Goal: Task Accomplishment & Management: Complete application form

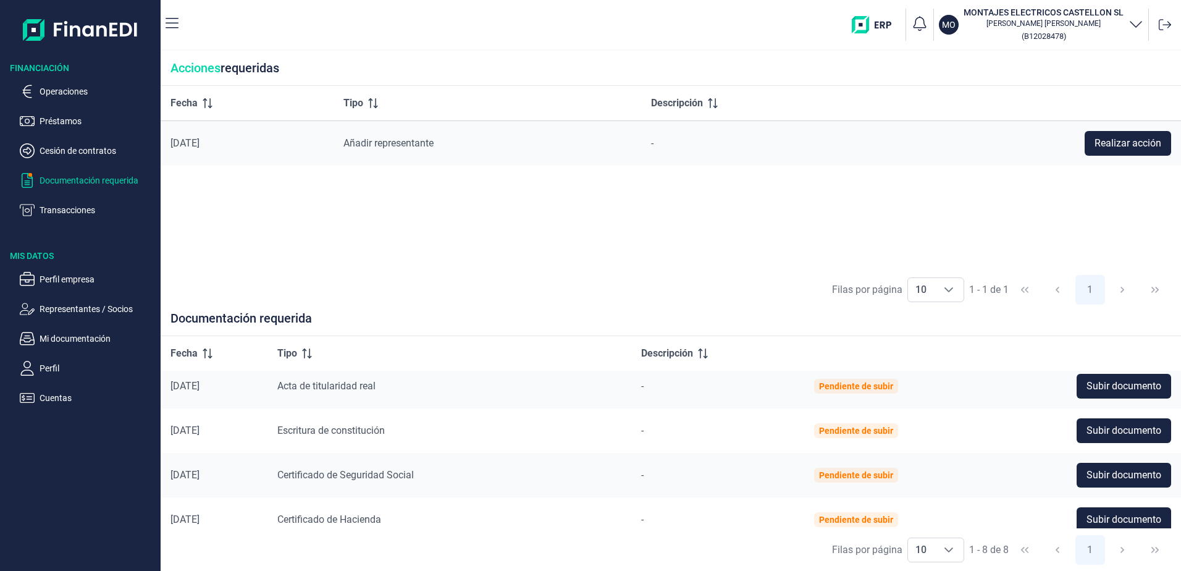
scroll to position [199, 0]
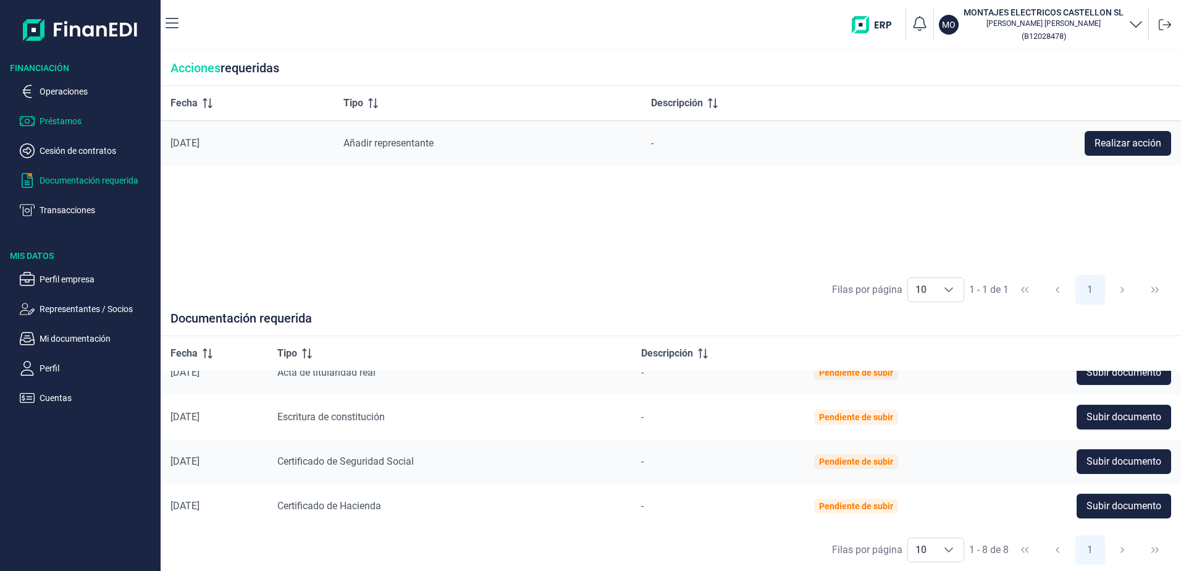
click at [49, 119] on p "Préstamos" at bounding box center [98, 121] width 116 height 15
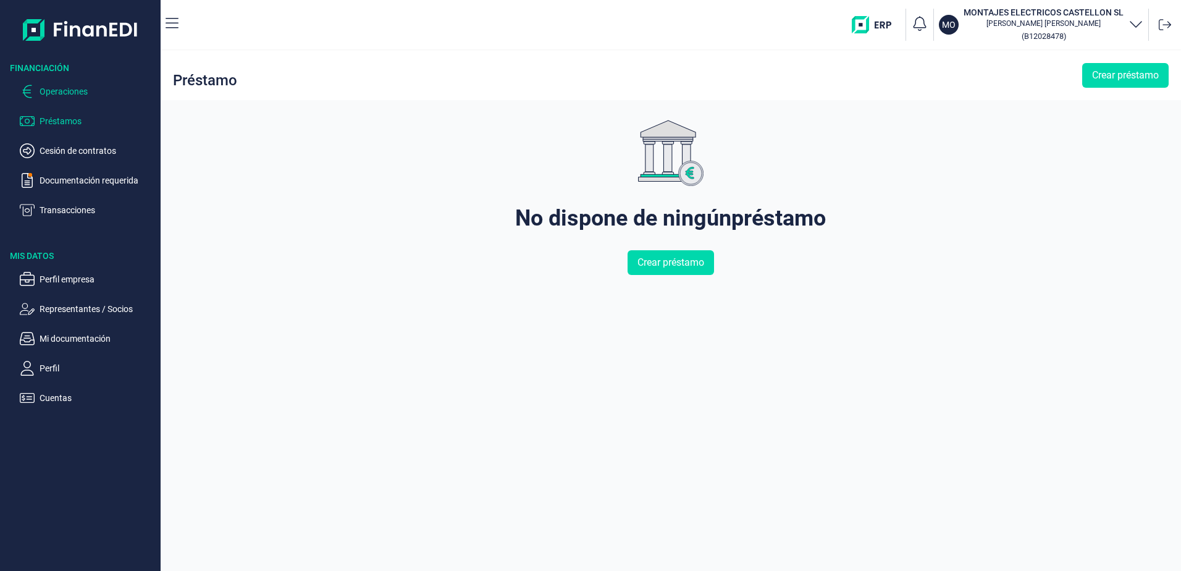
click at [55, 86] on p "Operaciones" at bounding box center [98, 91] width 116 height 15
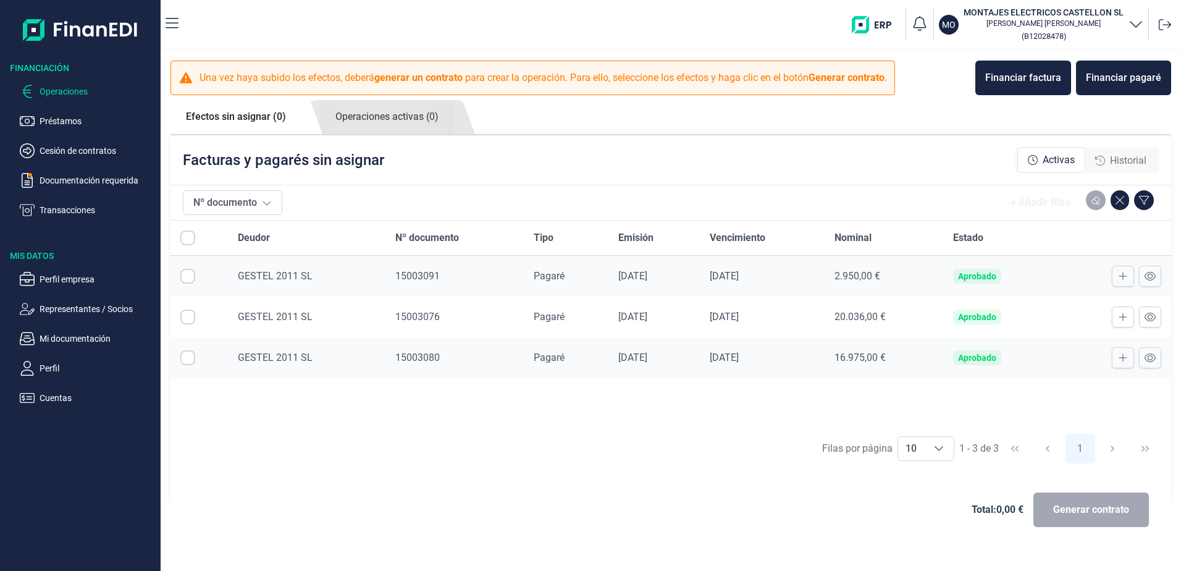
checkbox input "true"
click at [186, 312] on input "Row Unselected null" at bounding box center [187, 317] width 15 height 15
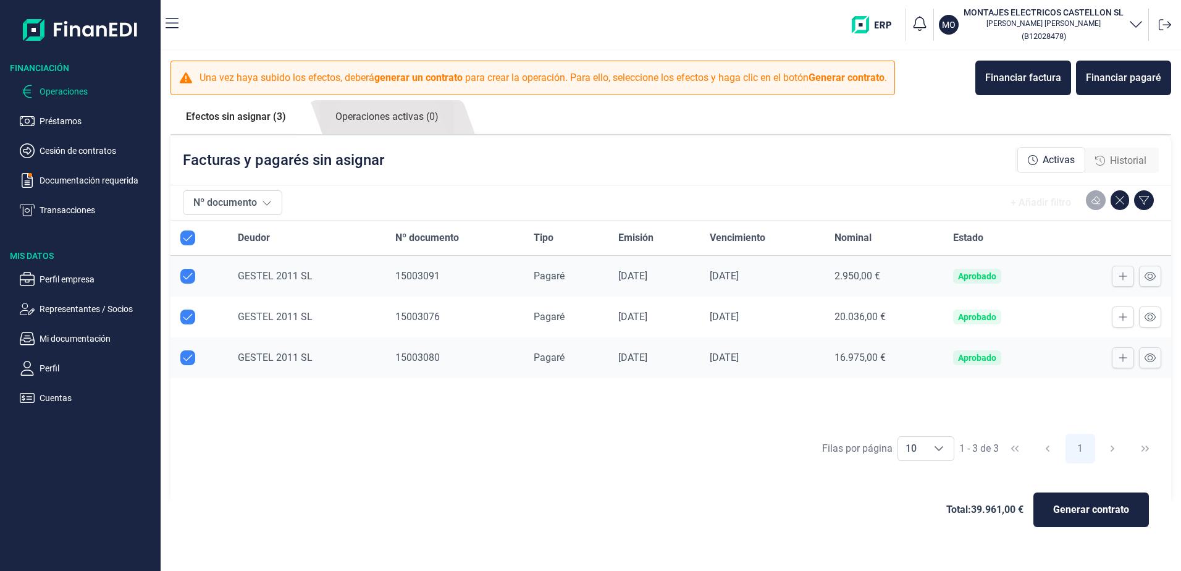
checkbox input "false"
click at [189, 274] on input "Row Unselected null" at bounding box center [187, 276] width 15 height 15
checkbox input "false"
click at [1150, 359] on icon at bounding box center [1150, 358] width 11 height 10
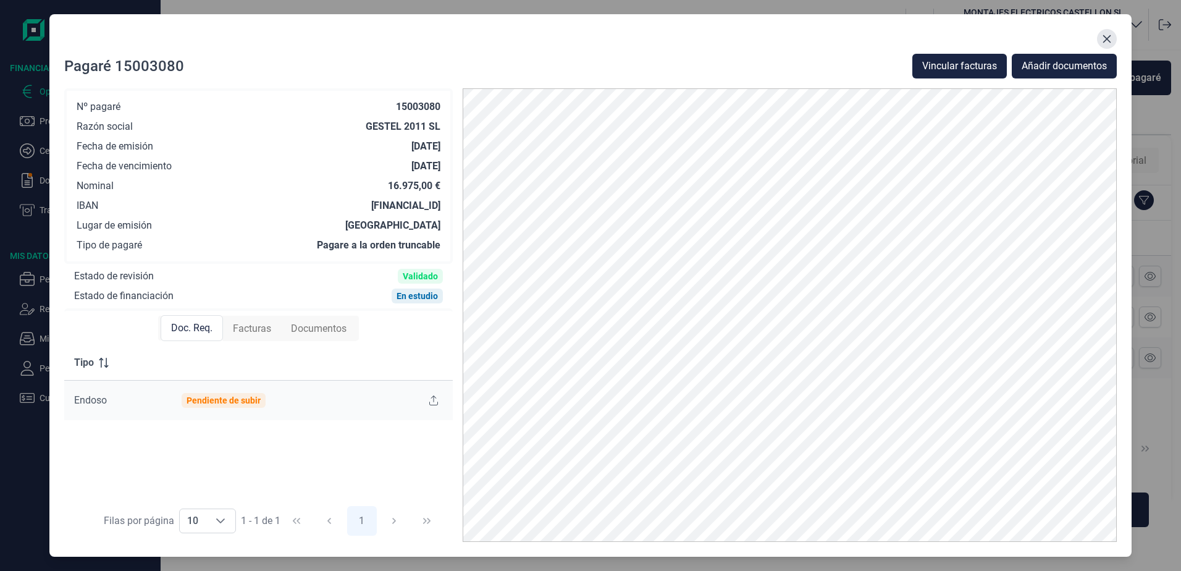
click at [1112, 40] on icon "Close" at bounding box center [1107, 39] width 10 height 10
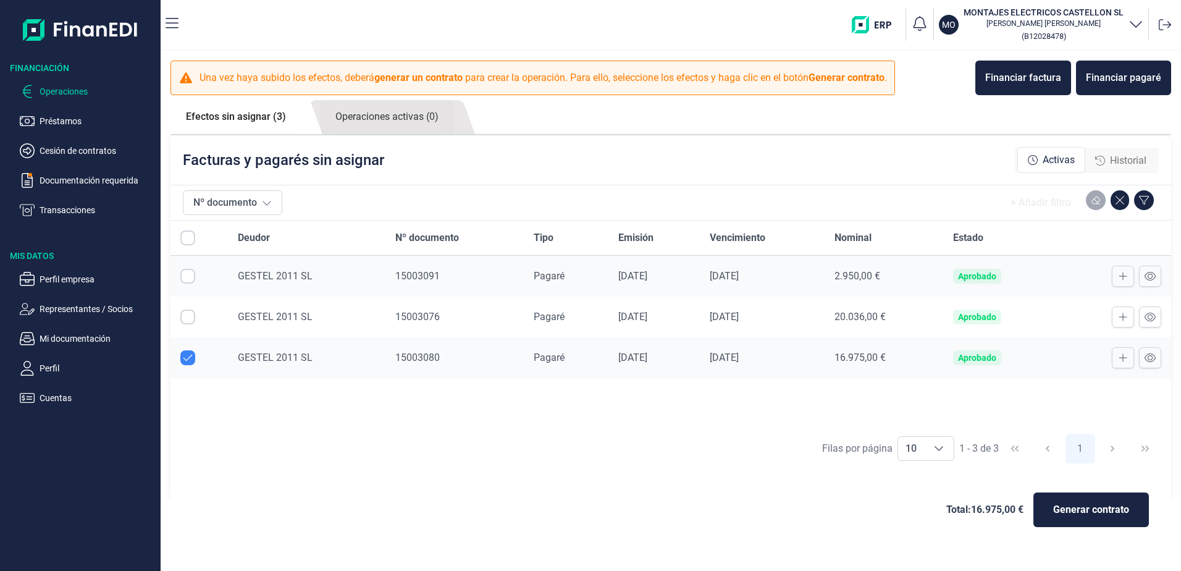
drag, startPoint x: 1126, startPoint y: 356, endPoint x: 817, endPoint y: 422, distance: 315.9
click at [817, 422] on div "Deudor Nº documento Tipo Emisión Vencimiento Nominal Estado GESTEL 2011 SL 1500…" at bounding box center [671, 324] width 1001 height 207
click at [1125, 357] on icon at bounding box center [1123, 358] width 9 height 10
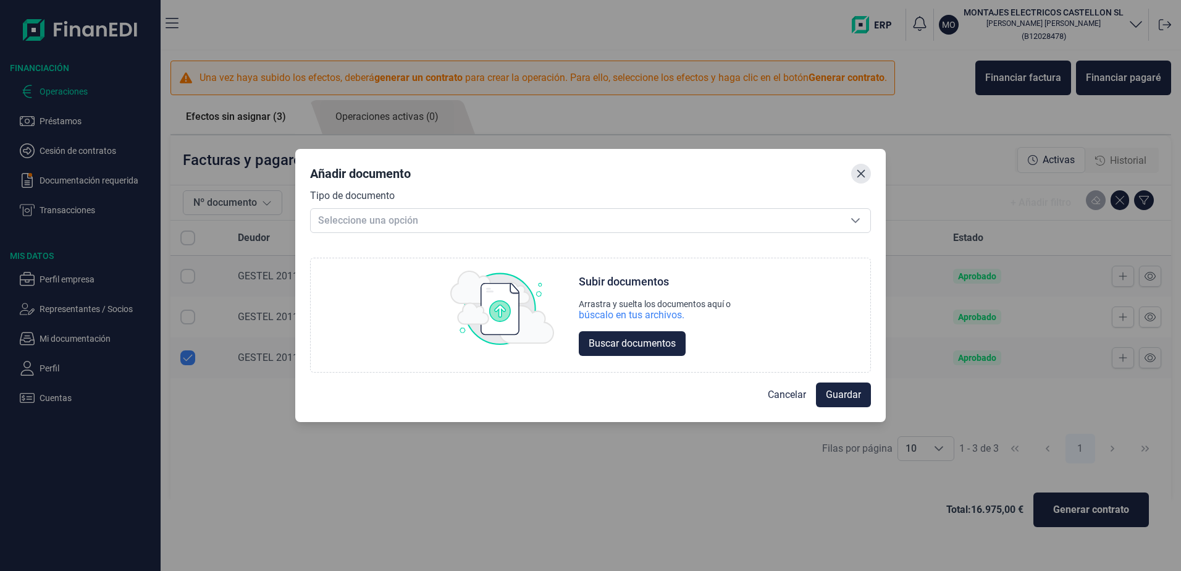
click at [866, 172] on icon "Close" at bounding box center [861, 174] width 10 height 10
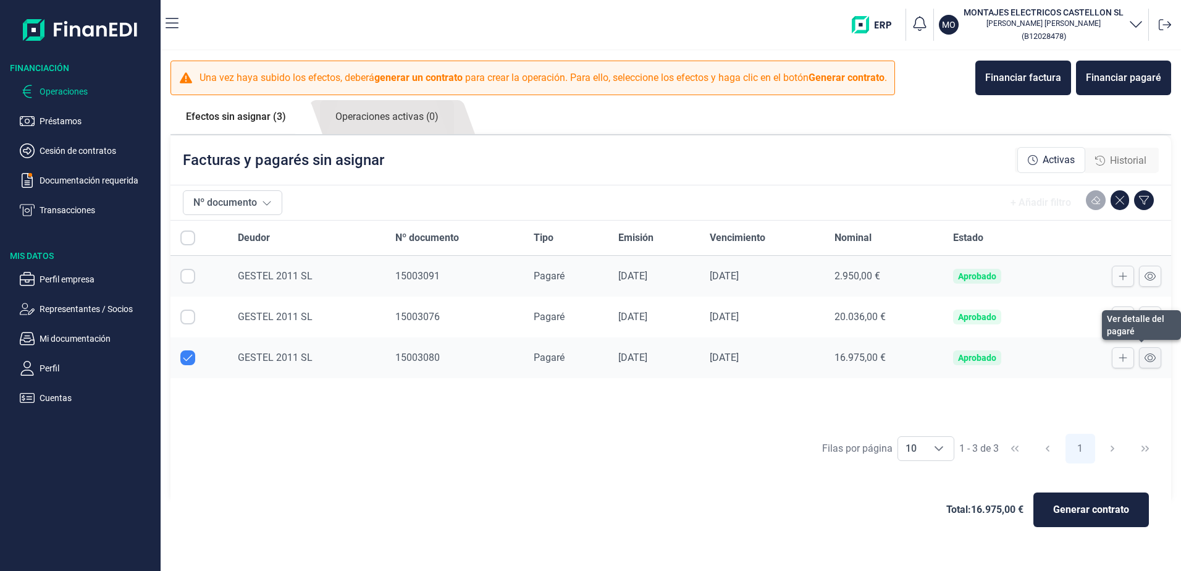
click at [1149, 362] on icon at bounding box center [1150, 358] width 11 height 10
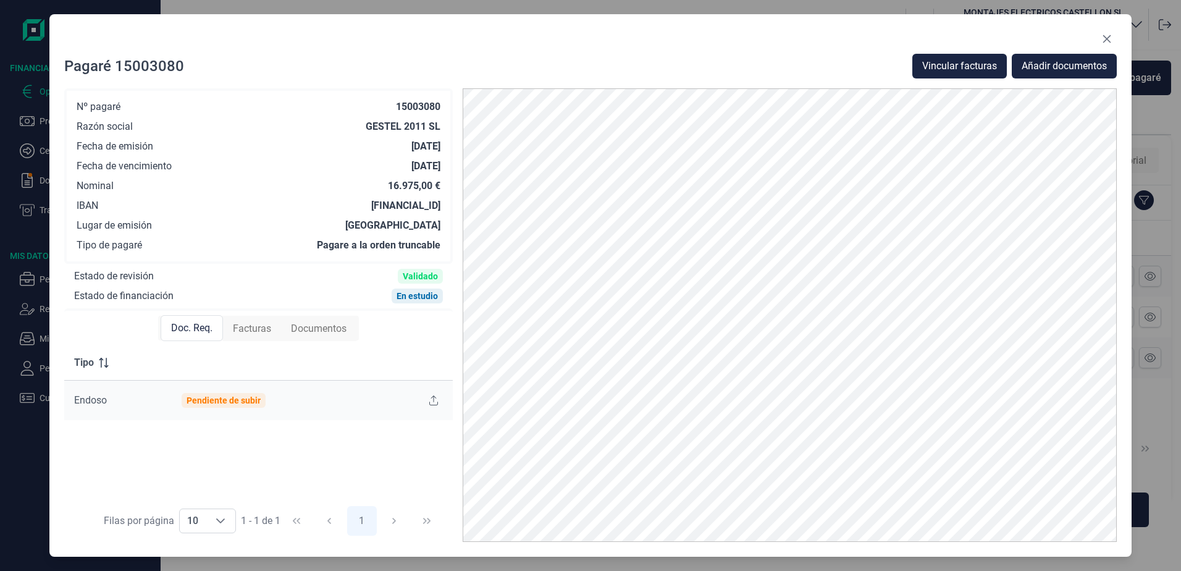
click at [247, 319] on div "Facturas" at bounding box center [252, 328] width 58 height 25
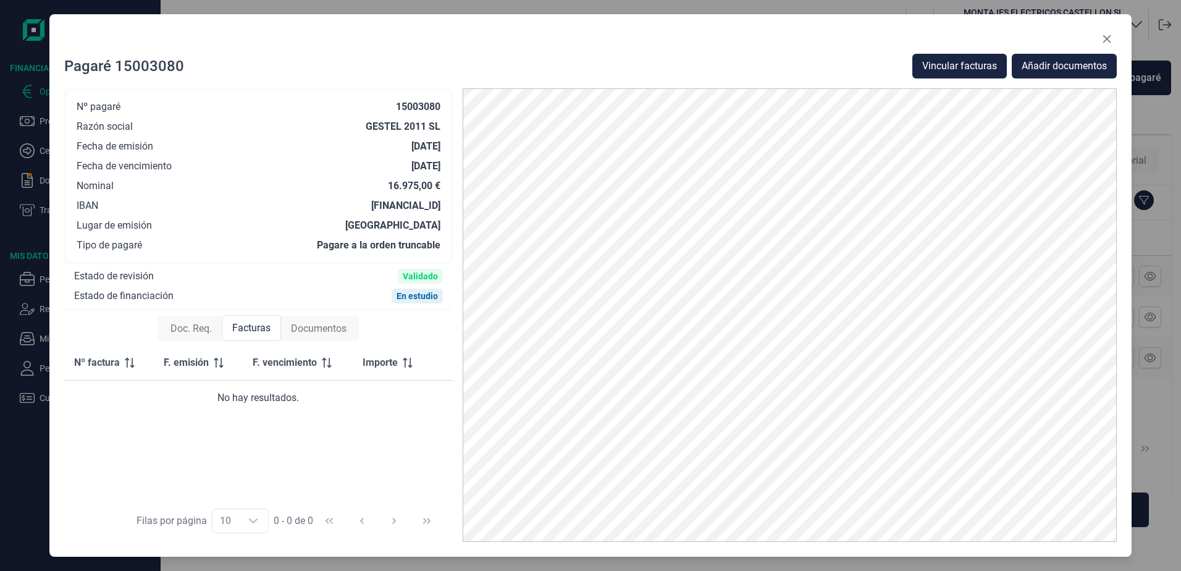
click at [306, 327] on span "Documentos" at bounding box center [319, 328] width 56 height 15
click at [177, 329] on span "Doc. Req." at bounding box center [191, 328] width 41 height 15
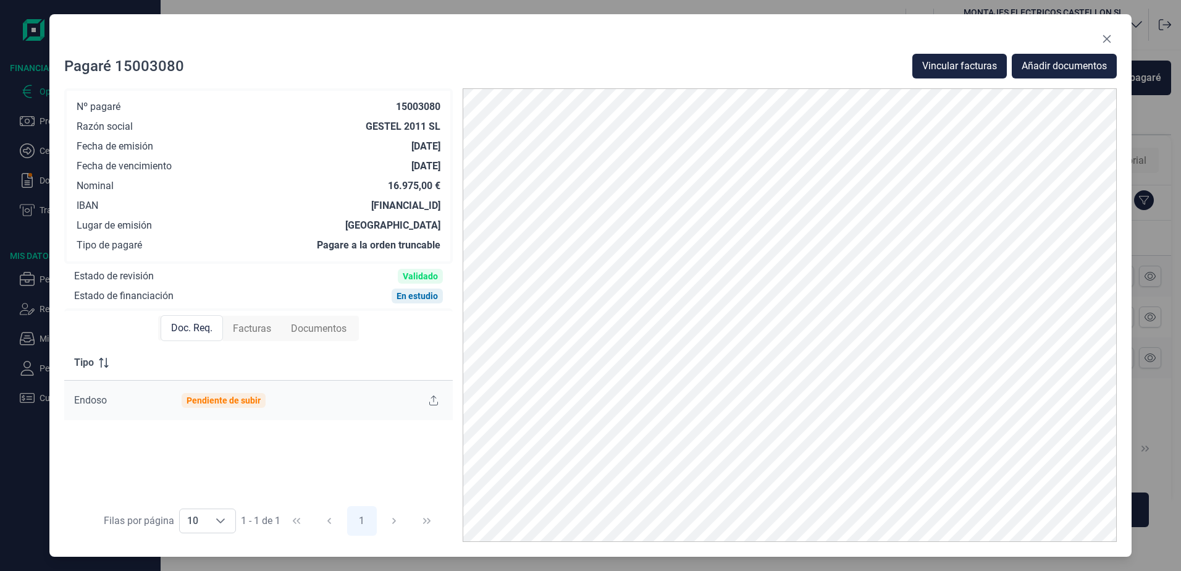
click at [150, 278] on div "Estado de revisión" at bounding box center [114, 276] width 80 height 12
click at [159, 296] on div "Estado de financiación" at bounding box center [123, 296] width 99 height 12
click at [1110, 38] on icon "Close" at bounding box center [1107, 39] width 10 height 10
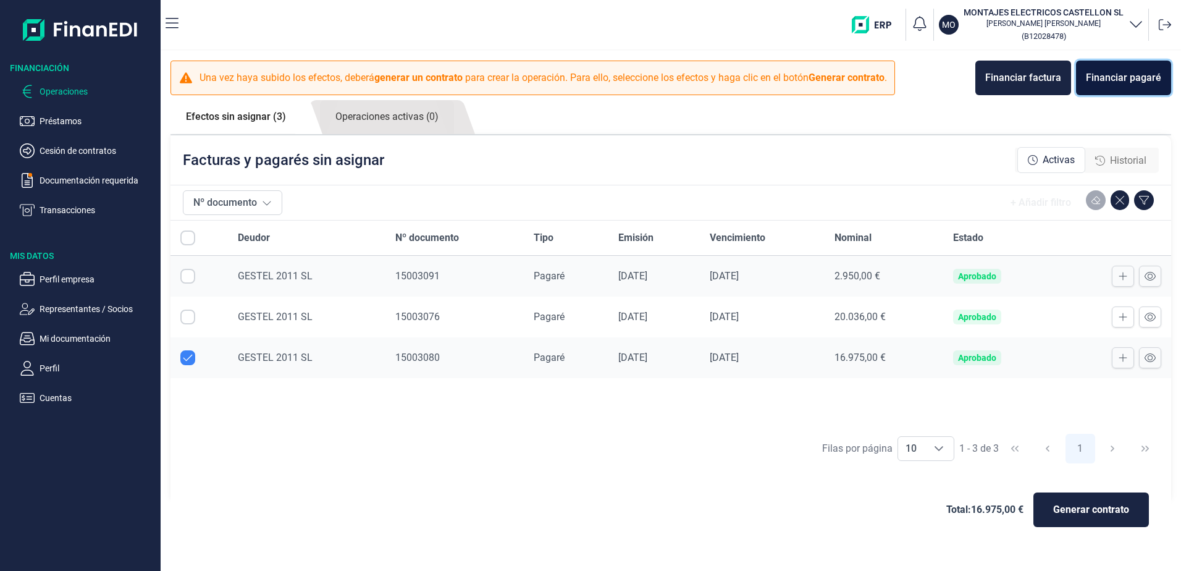
click at [1118, 75] on div "Financiar pagaré" at bounding box center [1123, 77] width 75 height 15
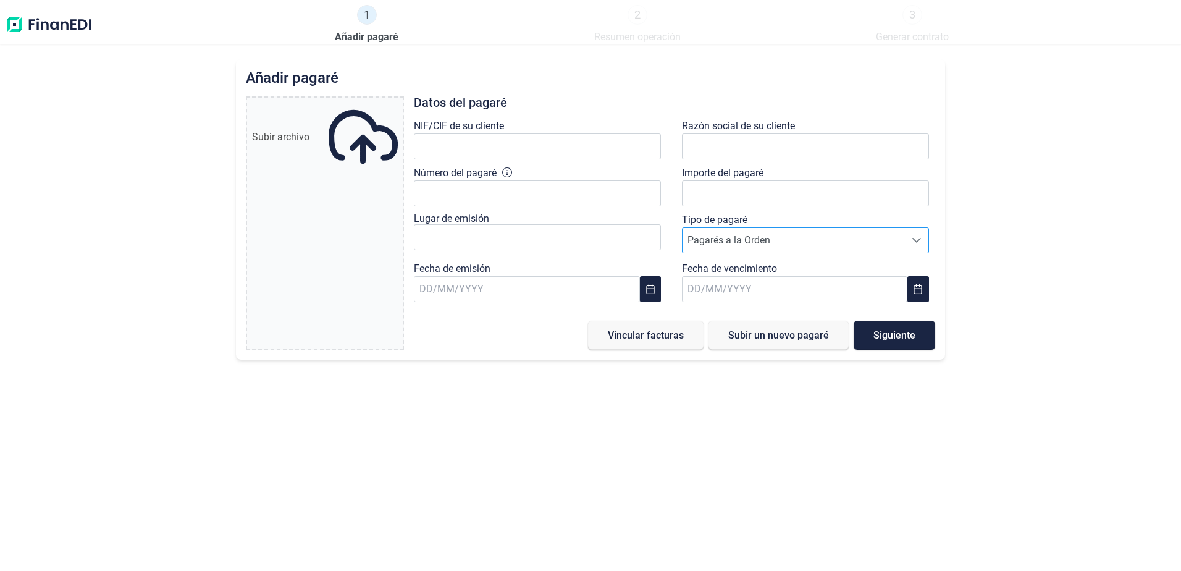
type input "0,00 €"
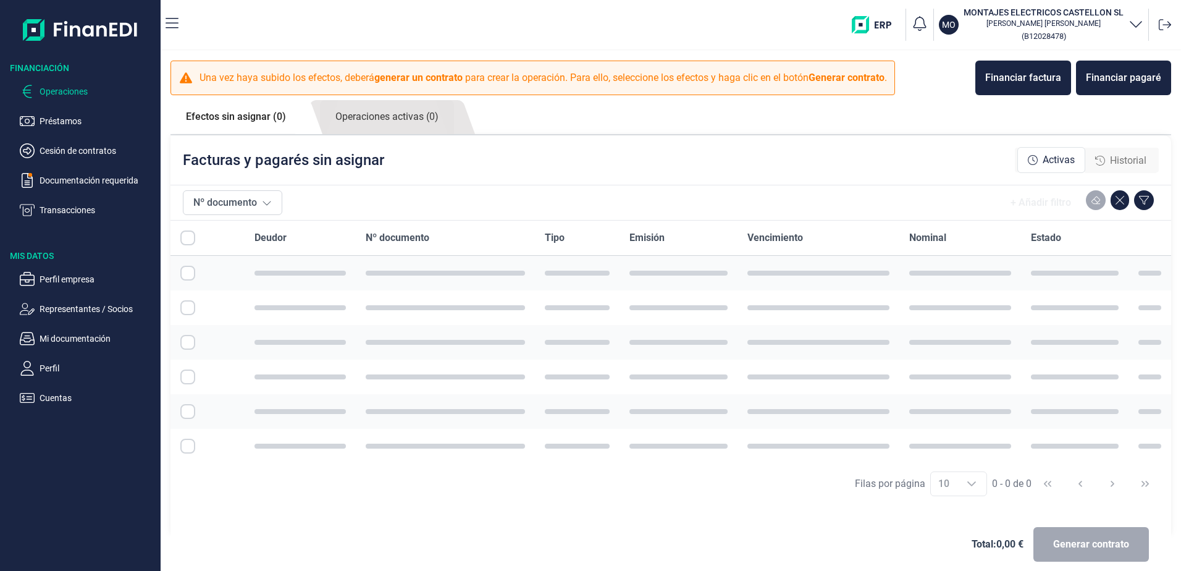
checkbox input "true"
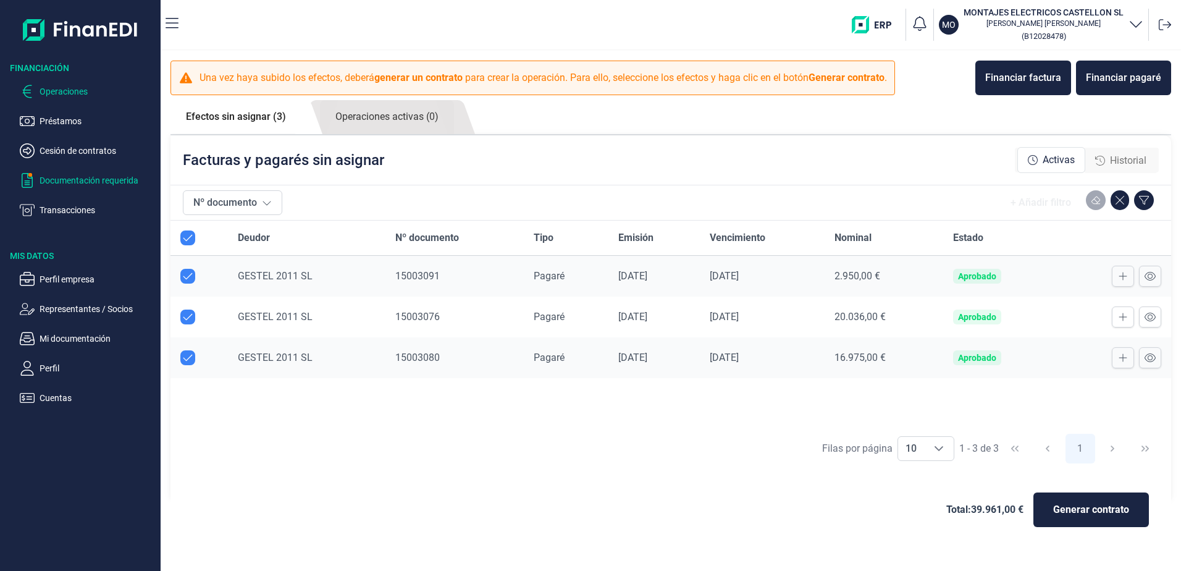
click at [54, 183] on p "Documentación requerida" at bounding box center [98, 180] width 116 height 15
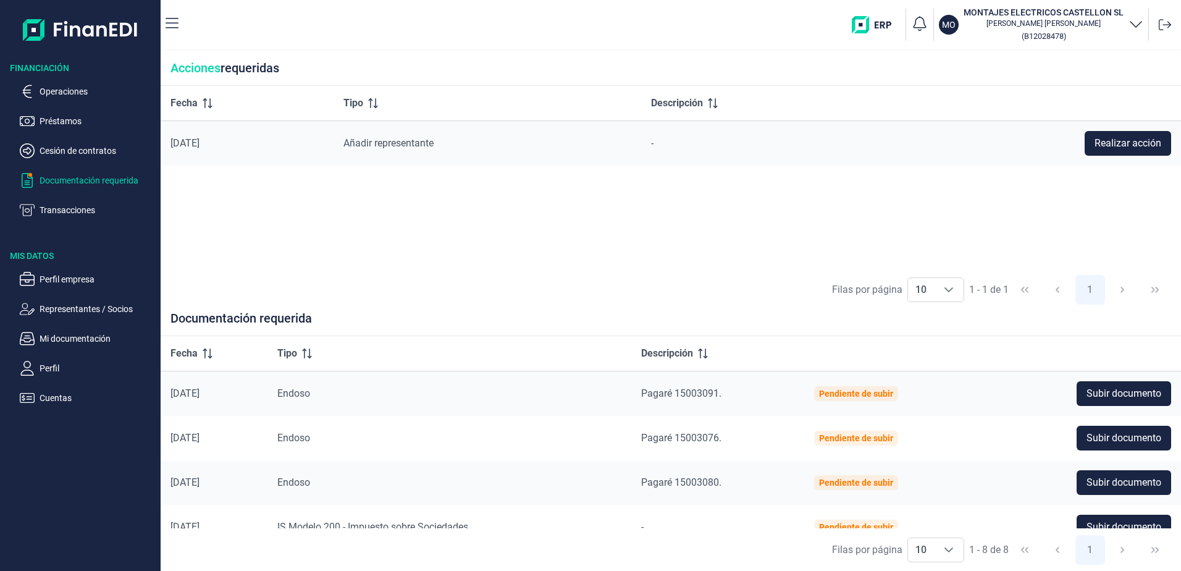
scroll to position [62, 0]
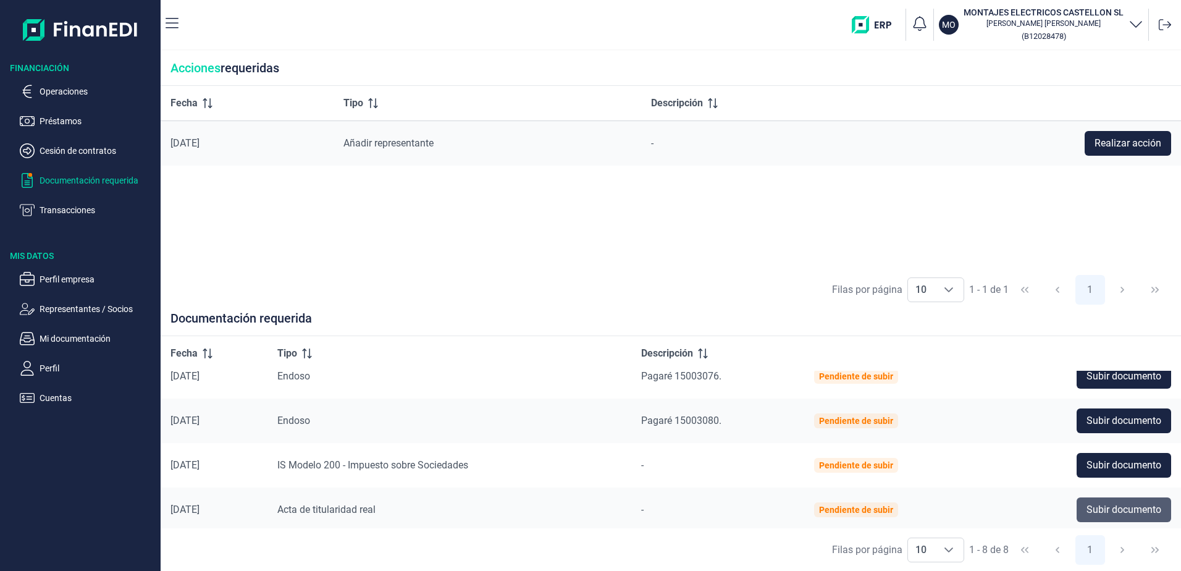
click at [1100, 510] on span "Subir documento" at bounding box center [1124, 509] width 75 height 15
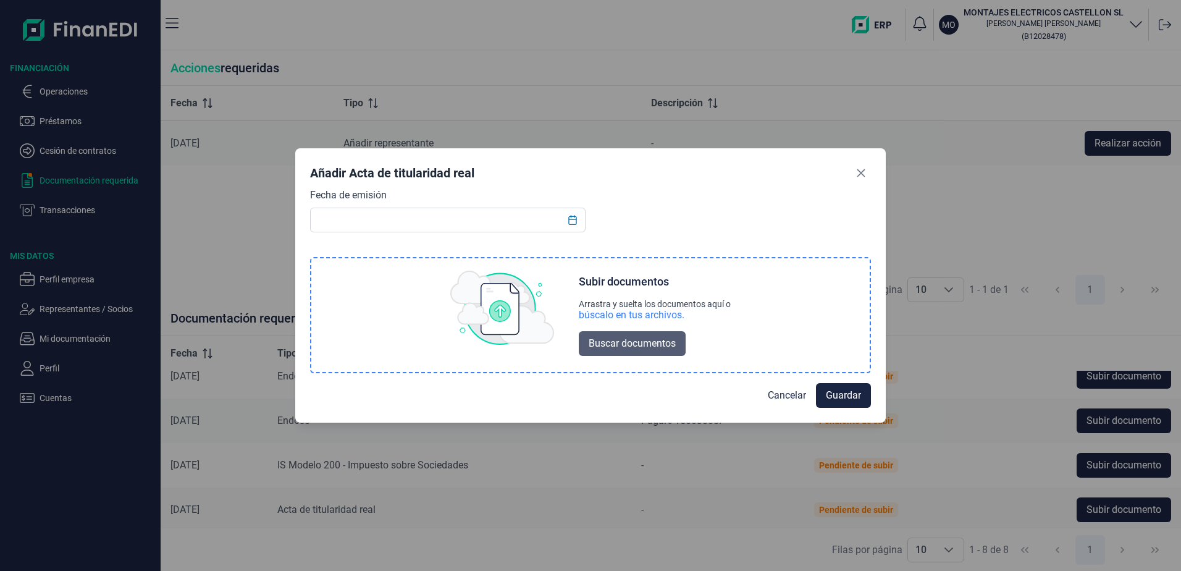
click at [633, 339] on span "Buscar documentos" at bounding box center [632, 343] width 87 height 15
click at [583, 358] on div "Subir documentos Arrastra y suelta los documentos aquí o búscalo en tus archivo…" at bounding box center [590, 315] width 559 height 114
click at [610, 339] on span "Buscar documentos" at bounding box center [632, 343] width 87 height 15
click at [638, 339] on span "Buscar documentos" at bounding box center [632, 343] width 87 height 15
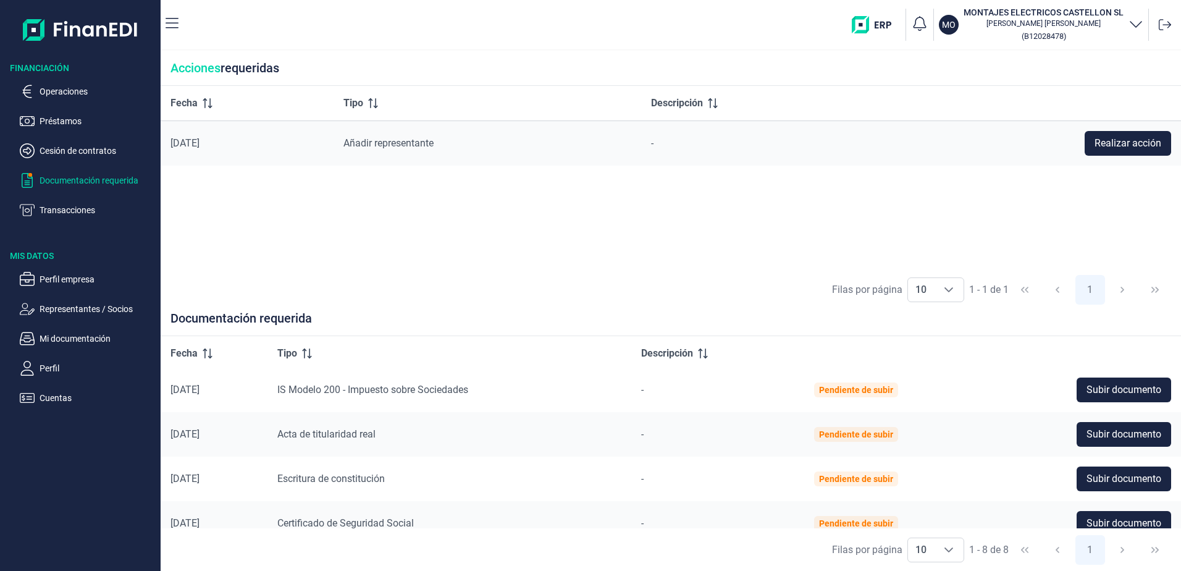
scroll to position [199, 0]
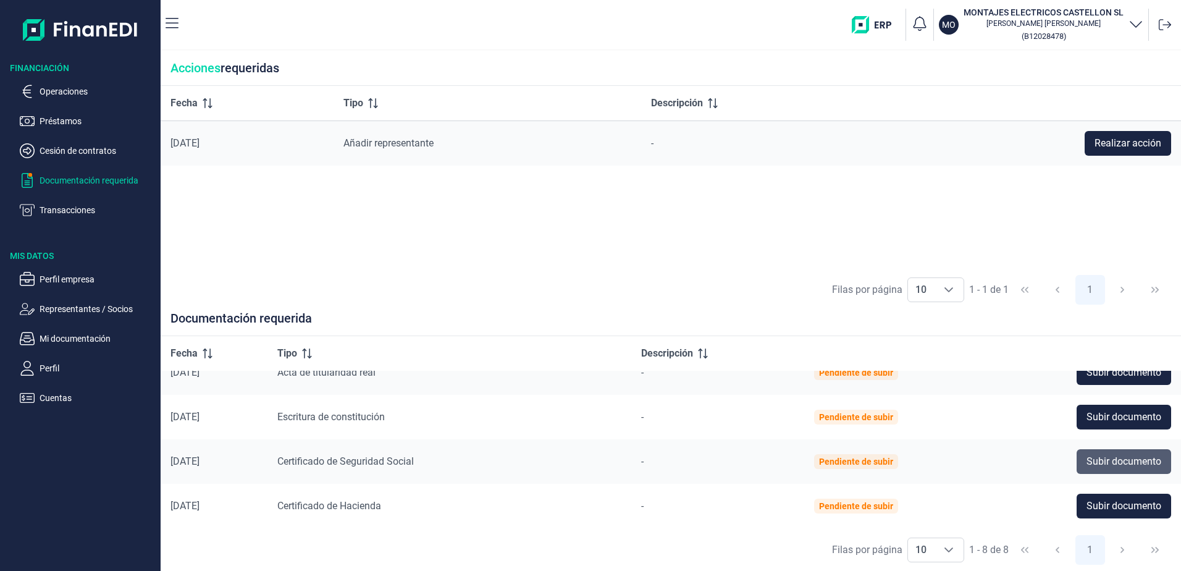
click at [1114, 463] on span "Subir documento" at bounding box center [1124, 461] width 75 height 15
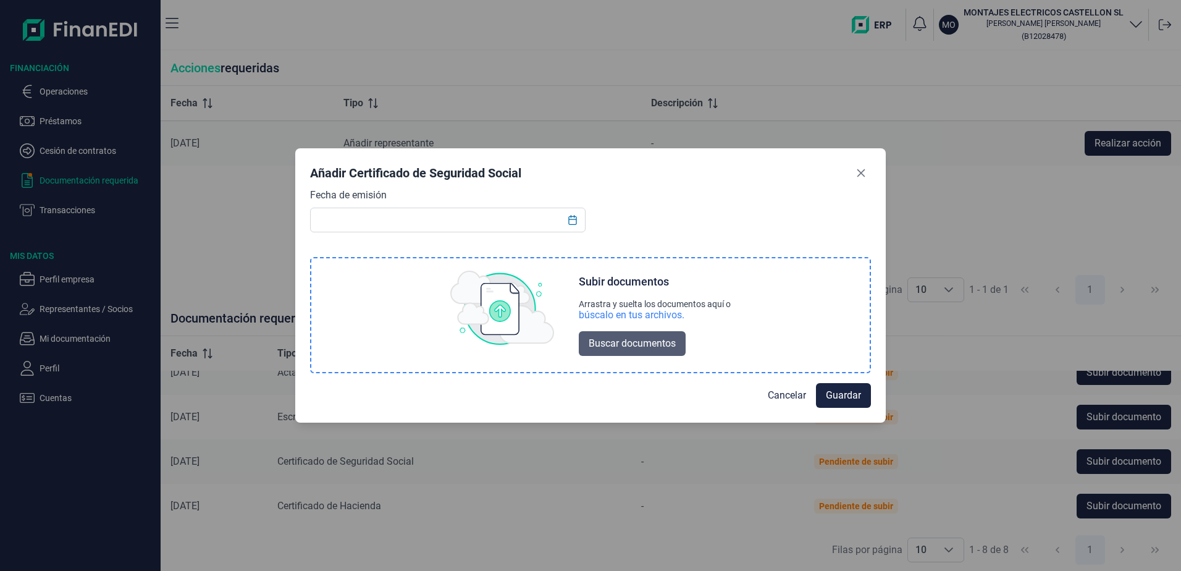
click at [631, 348] on span "Buscar documentos" at bounding box center [632, 343] width 87 height 15
click at [859, 172] on icon "Close" at bounding box center [861, 174] width 10 height 10
